Goal: Navigation & Orientation: Go to known website

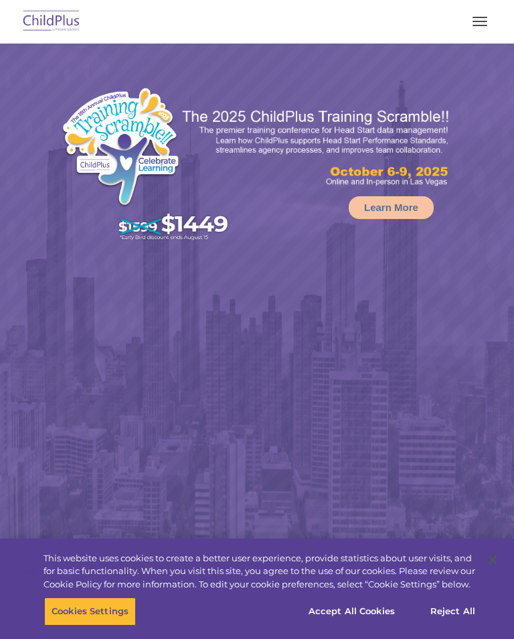
select select "MEDIUM"
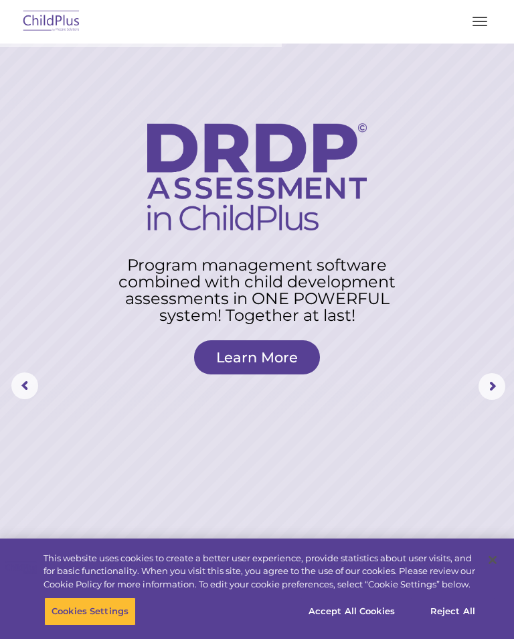
click at [56, 15] on img at bounding box center [51, 21] width 63 height 31
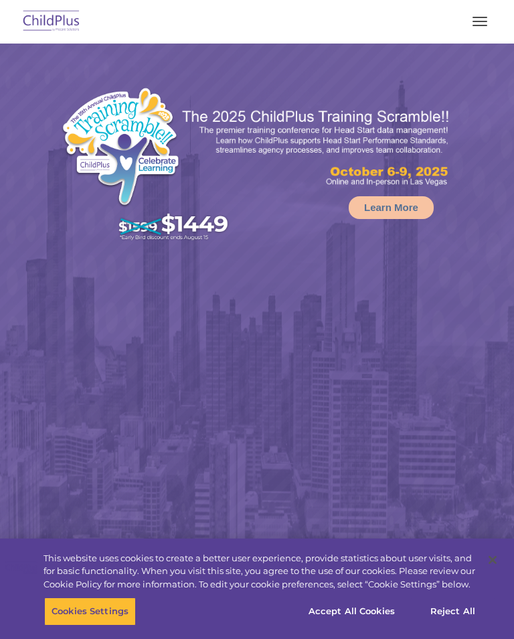
select select "MEDIUM"
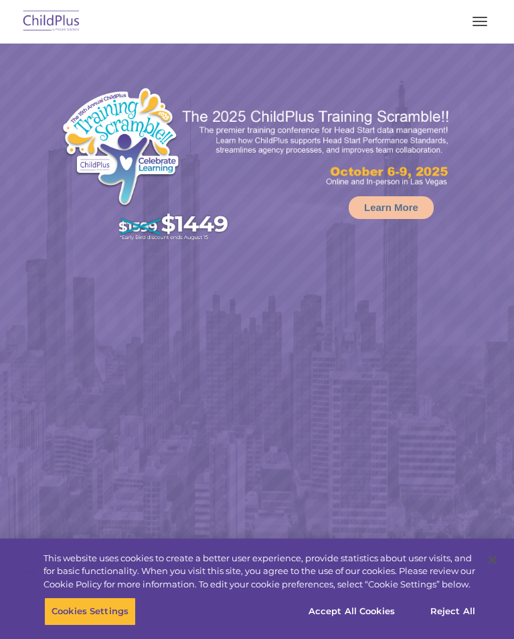
select select "MEDIUM"
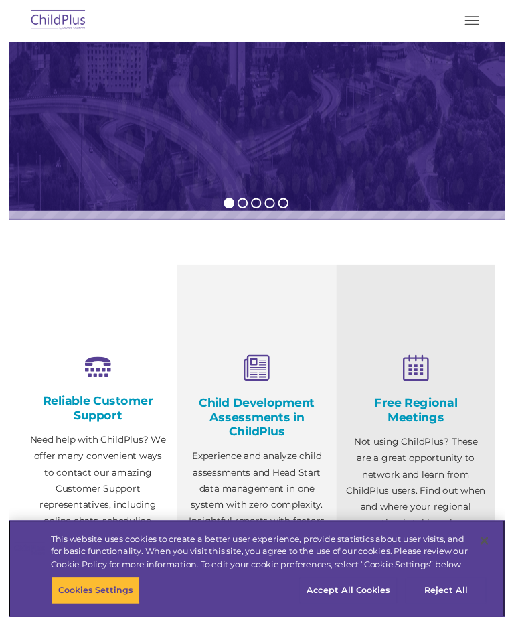
scroll to position [514, 0]
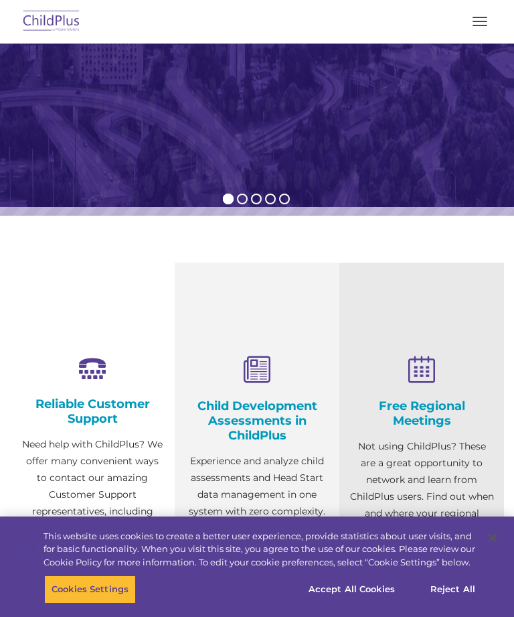
click at [50, 23] on img at bounding box center [51, 21] width 63 height 31
